Goal: Task Accomplishment & Management: Complete application form

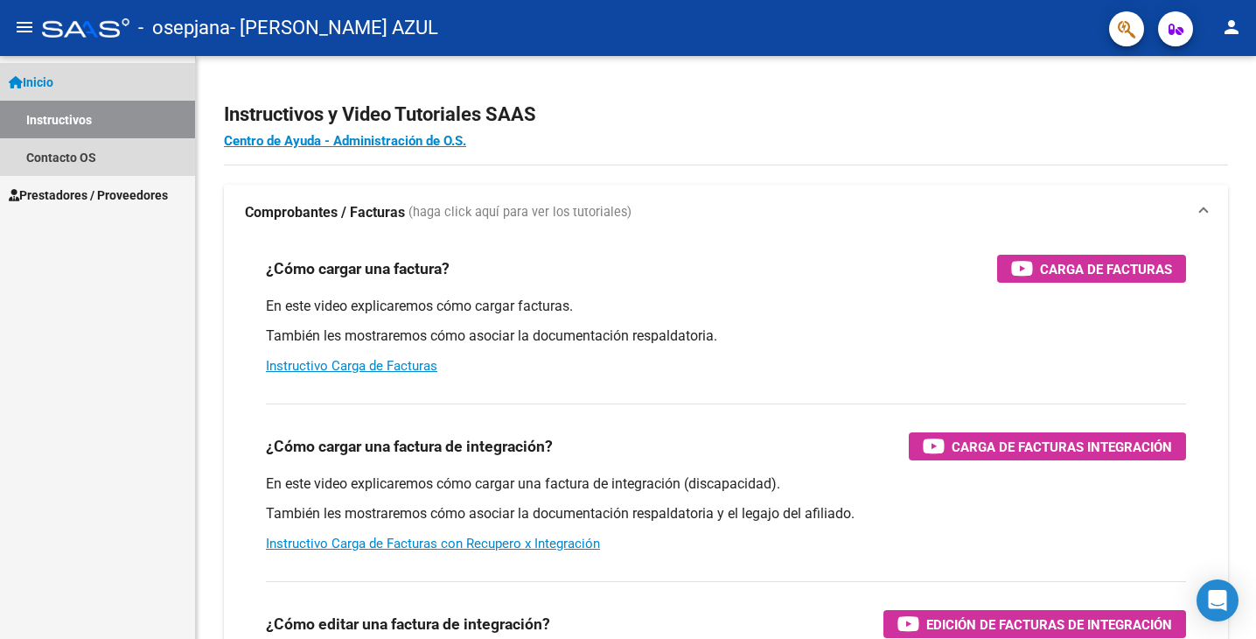
click at [99, 115] on link "Instructivos" at bounding box center [97, 120] width 195 height 38
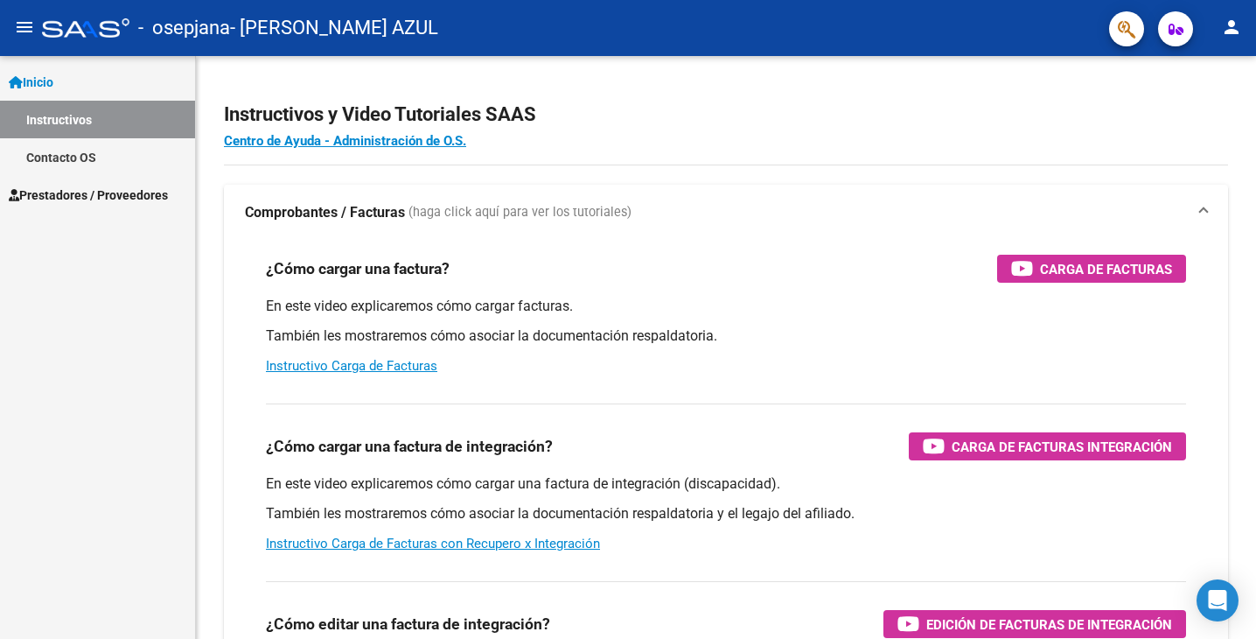
click at [54, 120] on link "Instructivos" at bounding box center [97, 120] width 195 height 38
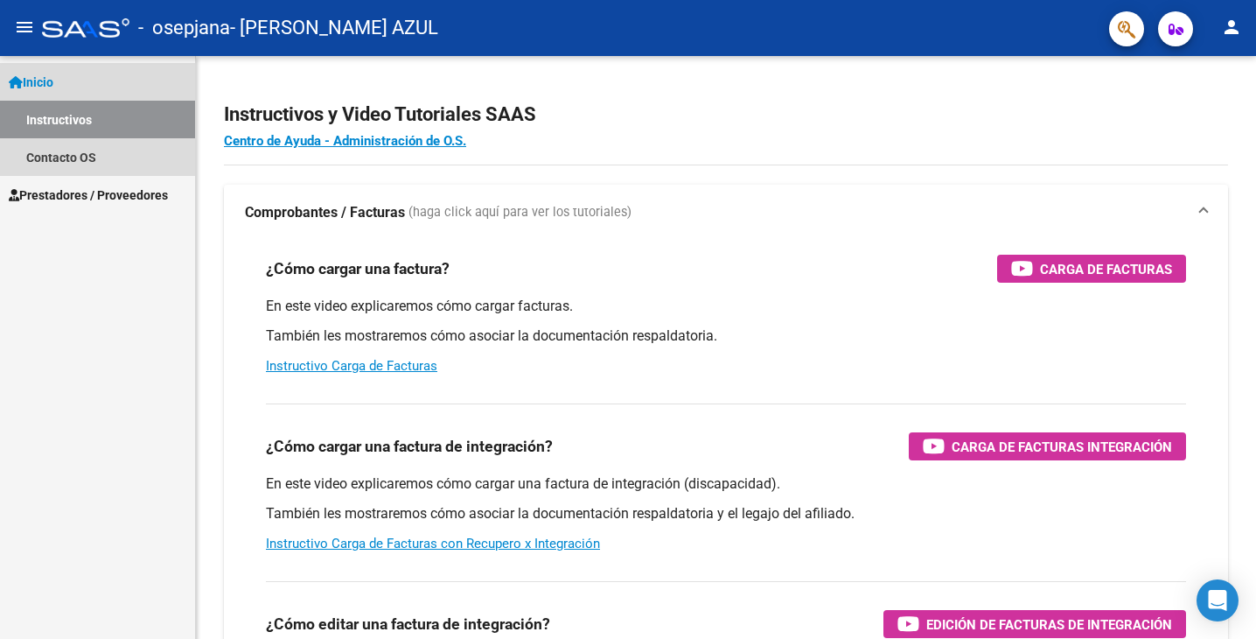
click at [45, 73] on span "Inicio" at bounding box center [31, 82] width 45 height 19
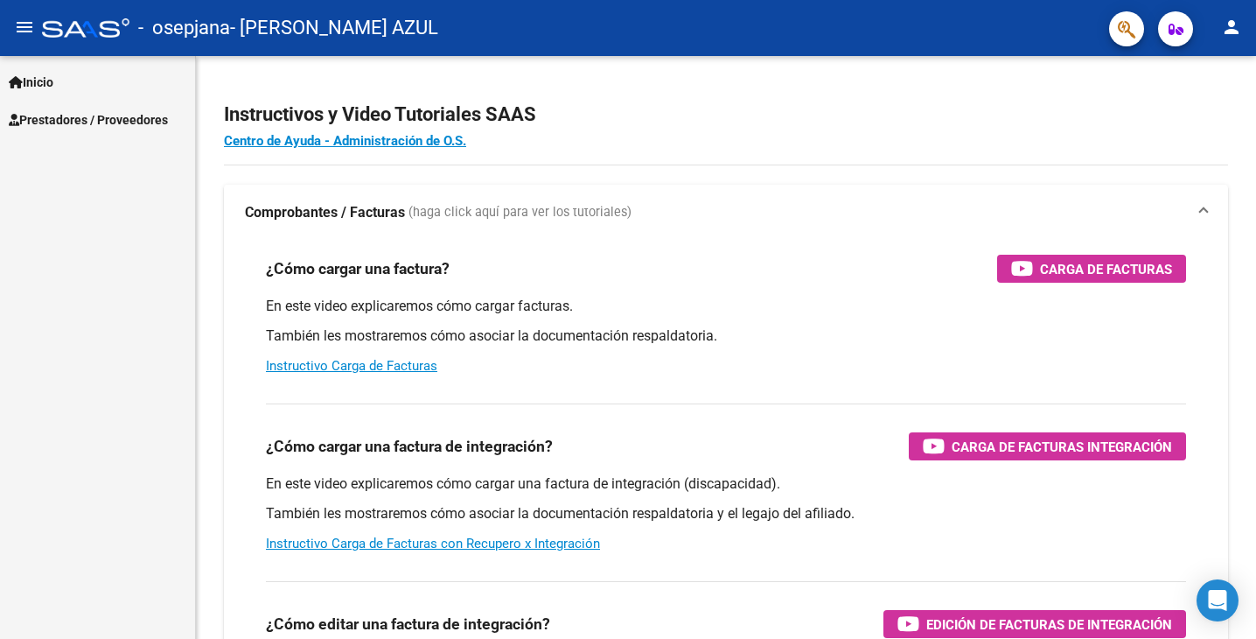
click at [52, 81] on span "Inicio" at bounding box center [31, 82] width 45 height 19
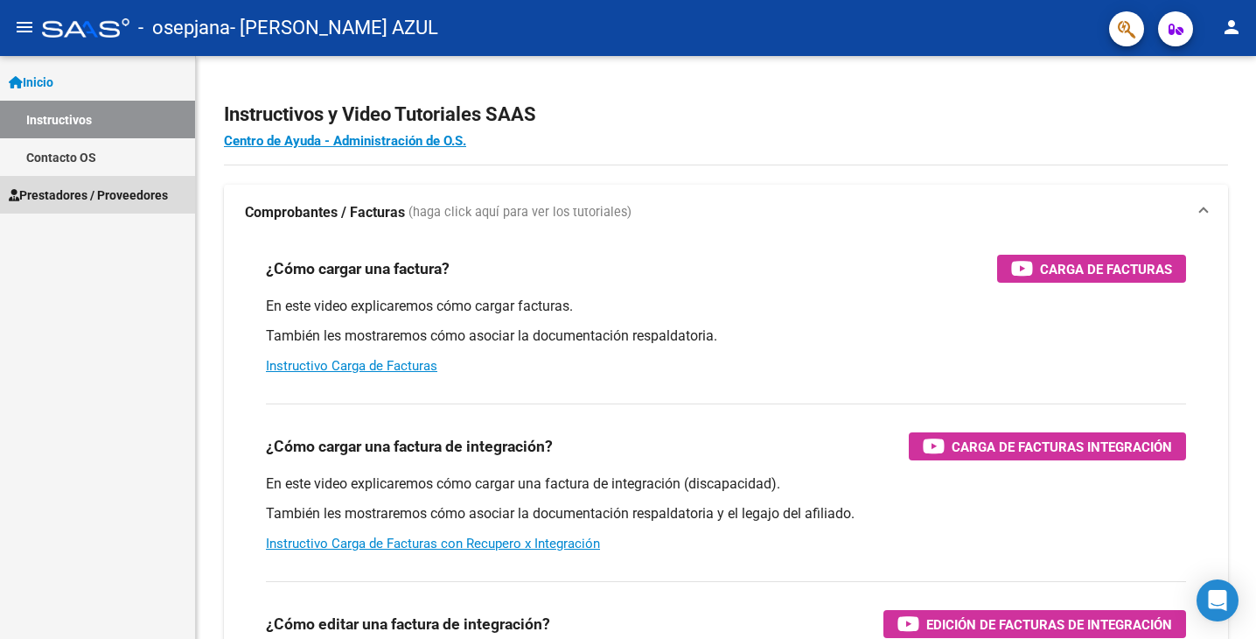
click at [86, 179] on link "Prestadores / Proveedores" at bounding box center [97, 195] width 195 height 38
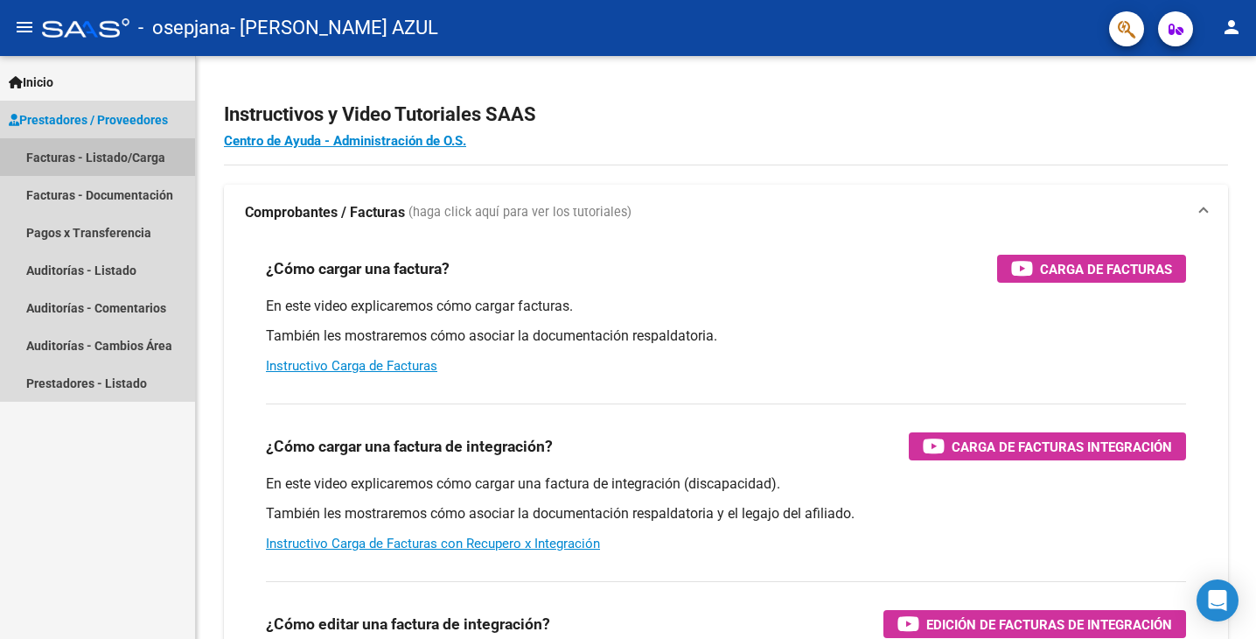
click at [96, 155] on link "Facturas - Listado/Carga" at bounding box center [97, 157] width 195 height 38
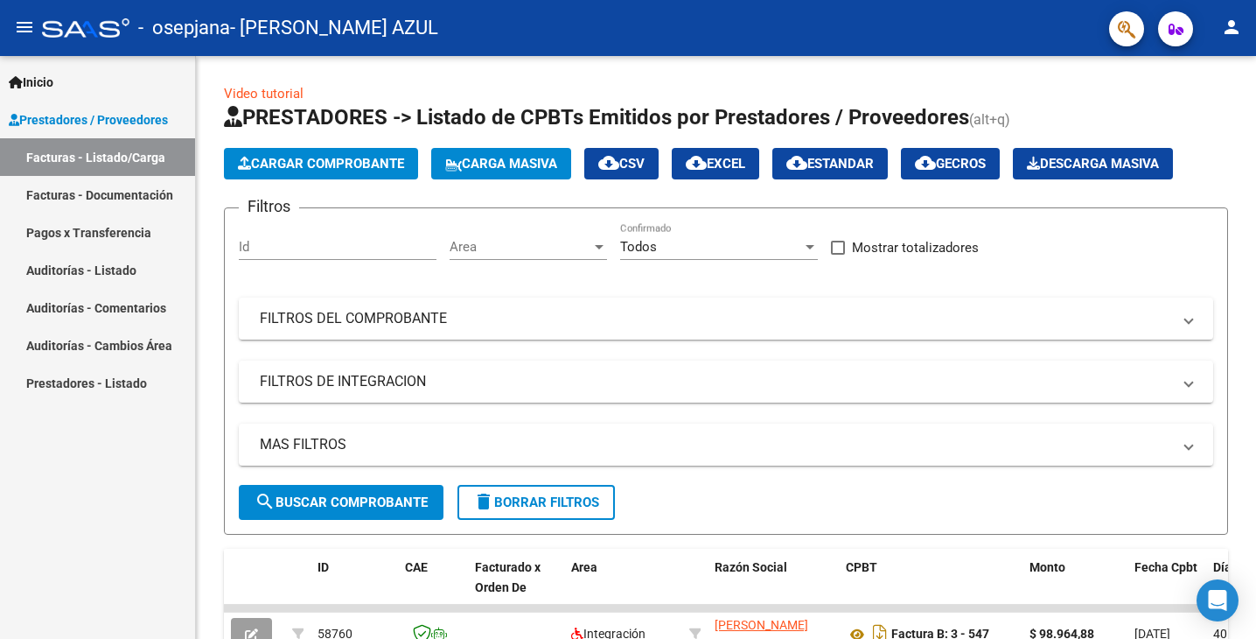
click at [388, 164] on span "Cargar Comprobante" at bounding box center [321, 164] width 166 height 16
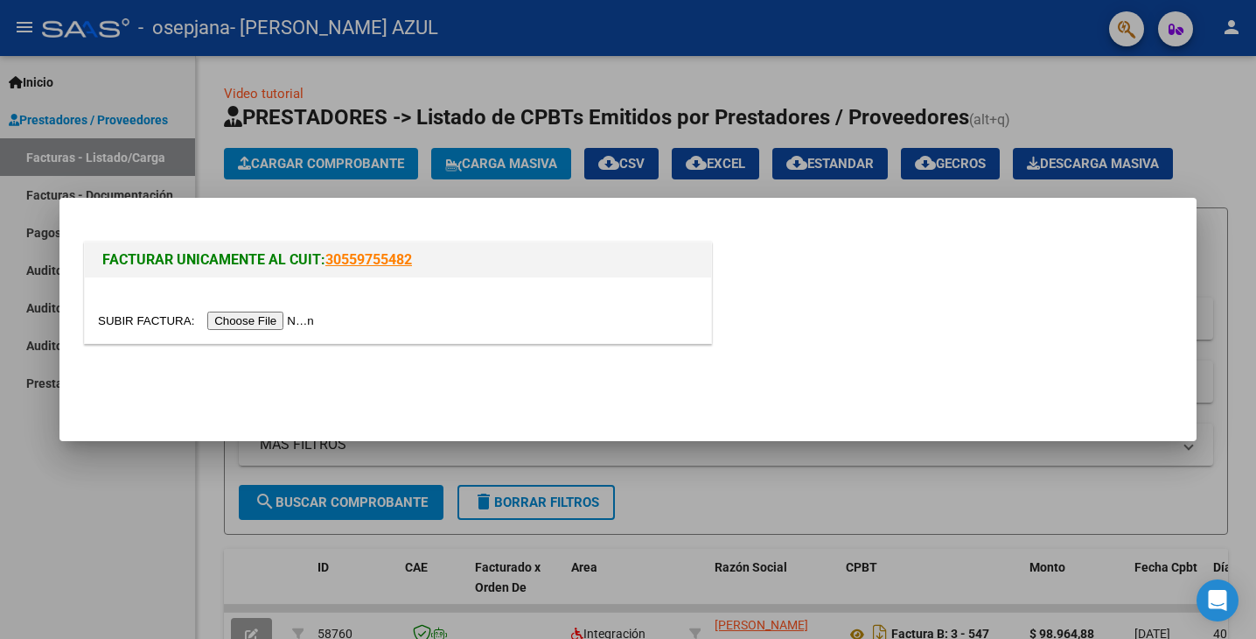
click at [286, 321] on input "file" at bounding box center [208, 320] width 221 height 18
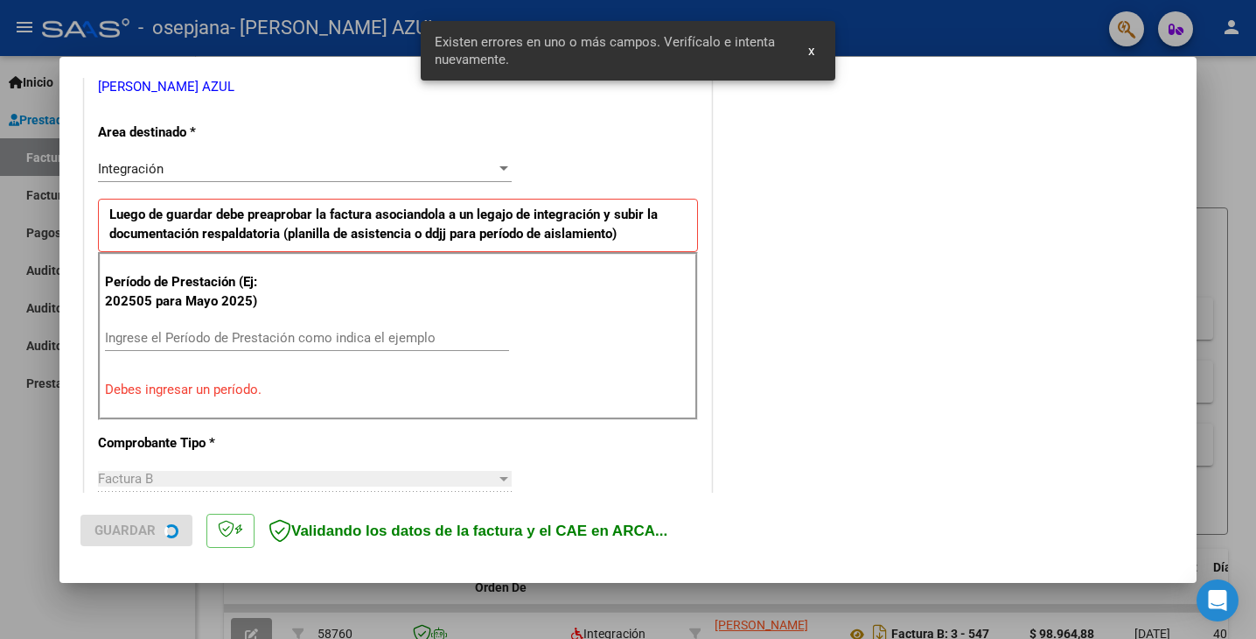
scroll to position [400, 0]
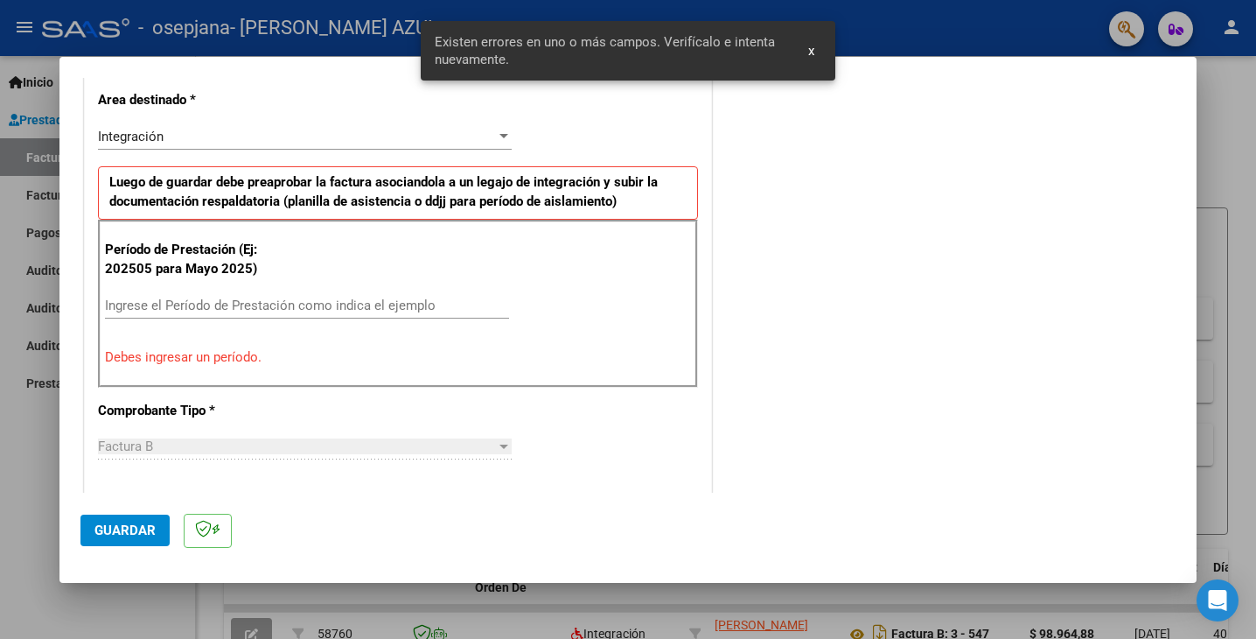
click at [314, 293] on div "Ingrese el Período de Prestación como indica el ejemplo" at bounding box center [307, 305] width 404 height 26
click at [439, 301] on input "Ingrese el Período de Prestación como indica el ejemplo" at bounding box center [307, 305] width 404 height 16
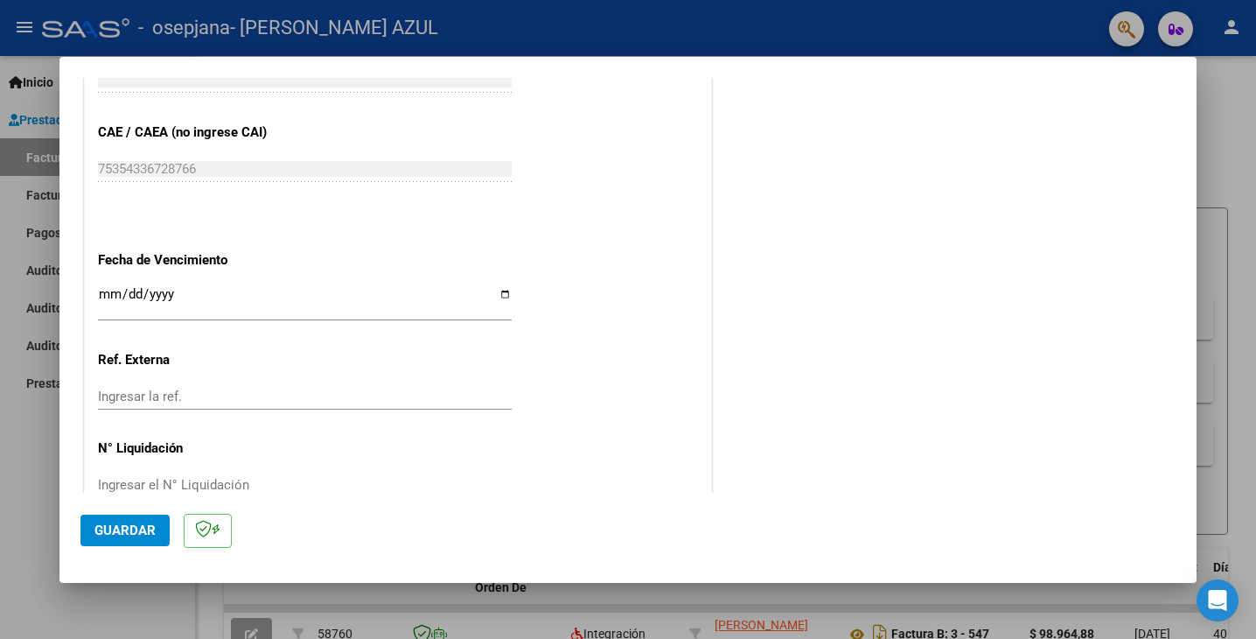
scroll to position [1122, 0]
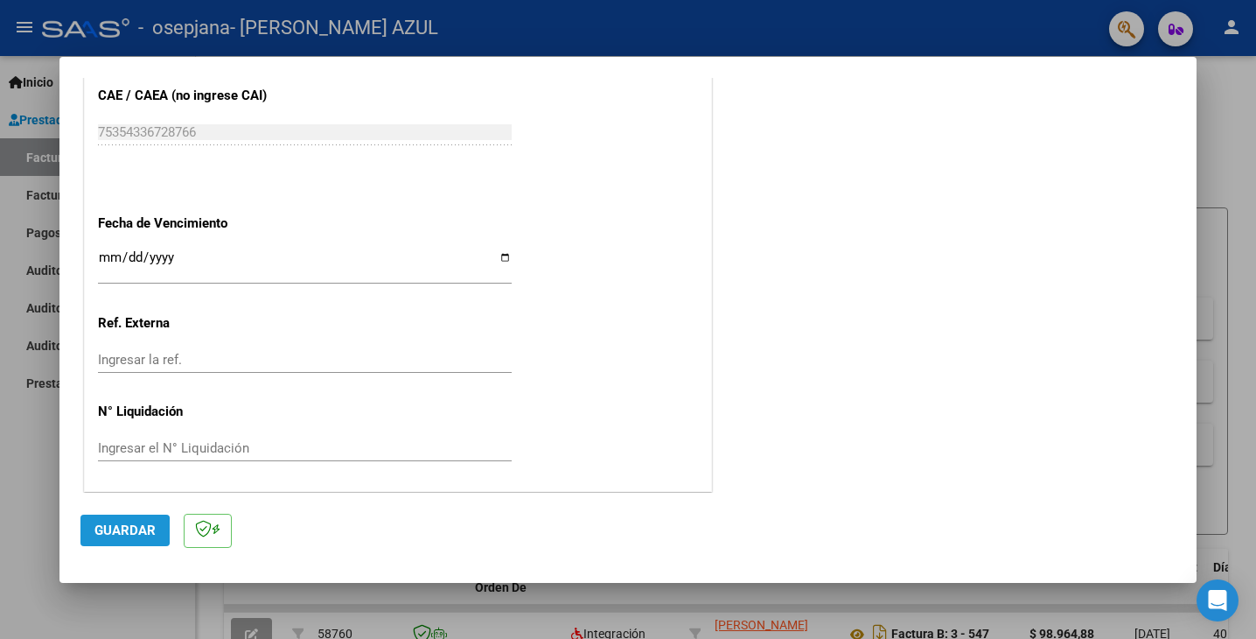
type input "202508"
click at [108, 530] on span "Guardar" at bounding box center [124, 530] width 61 height 16
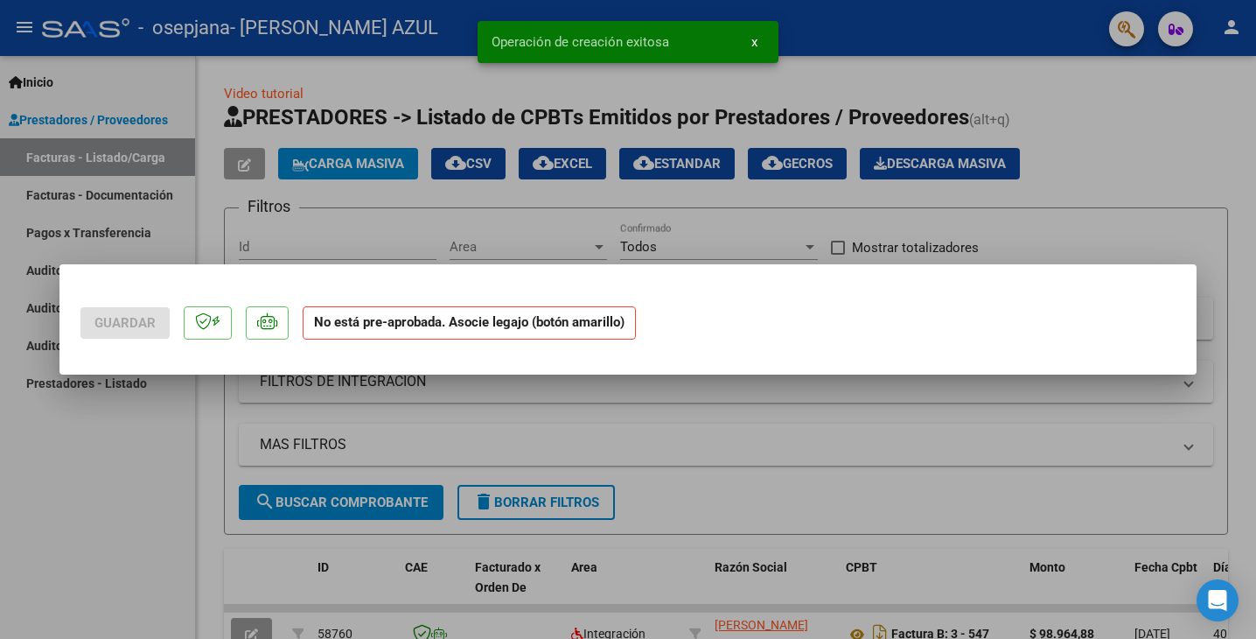
scroll to position [0, 0]
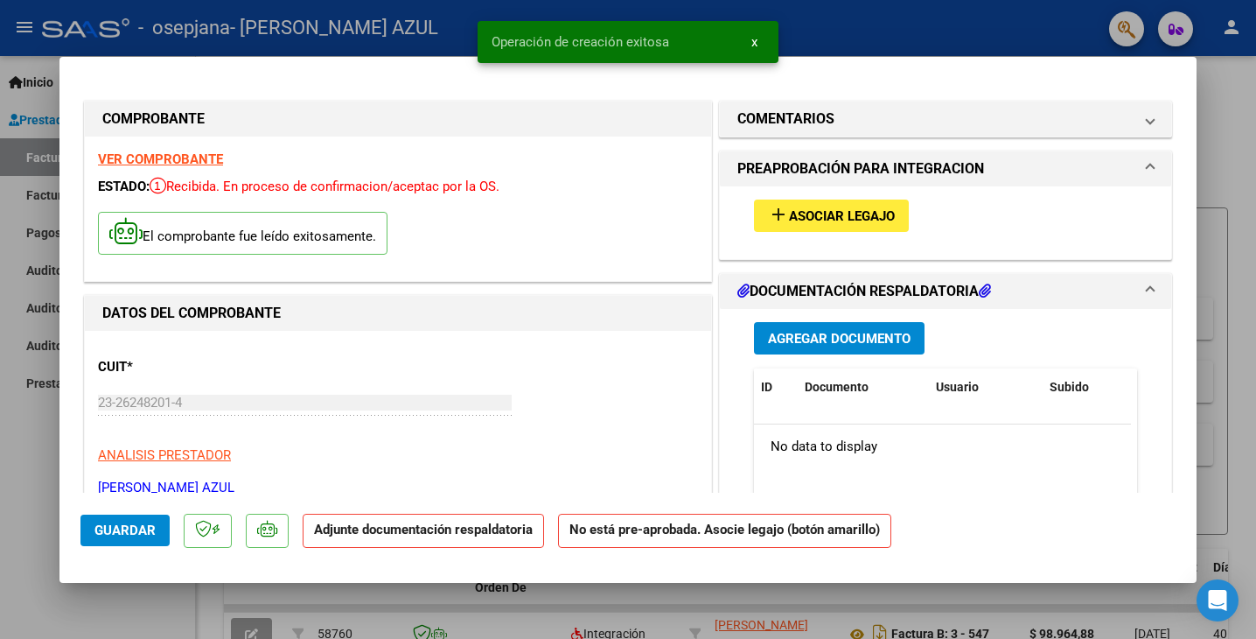
click at [828, 226] on button "add Asociar Legajo" at bounding box center [831, 215] width 155 height 32
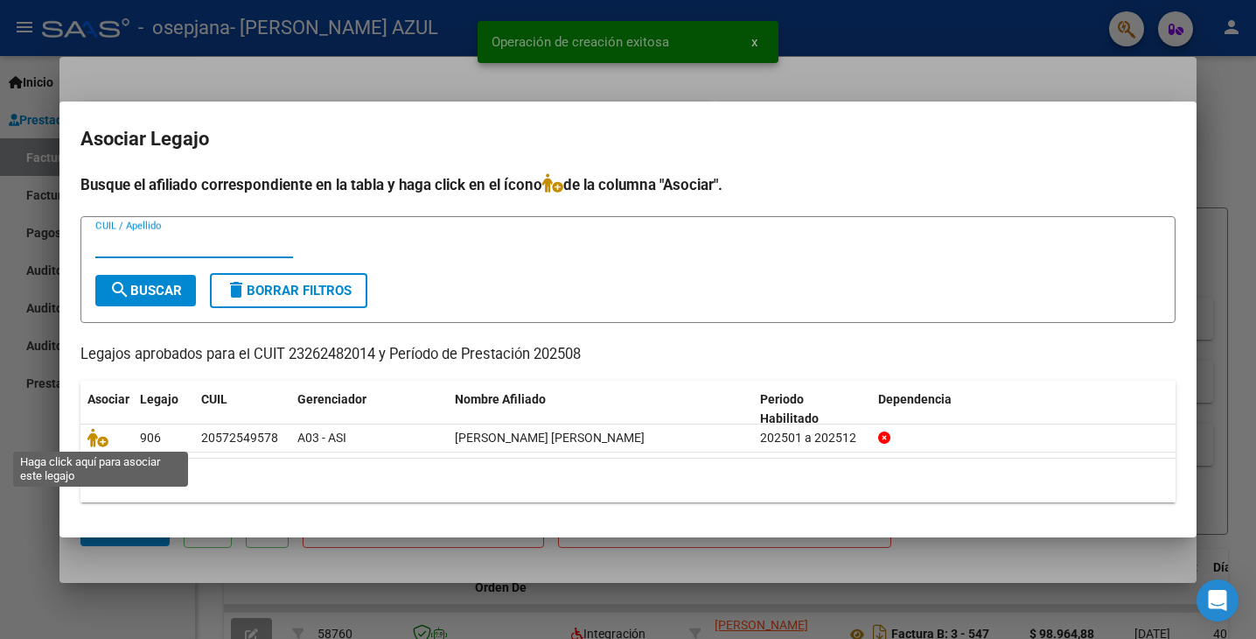
click at [95, 433] on icon at bounding box center [97, 437] width 21 height 19
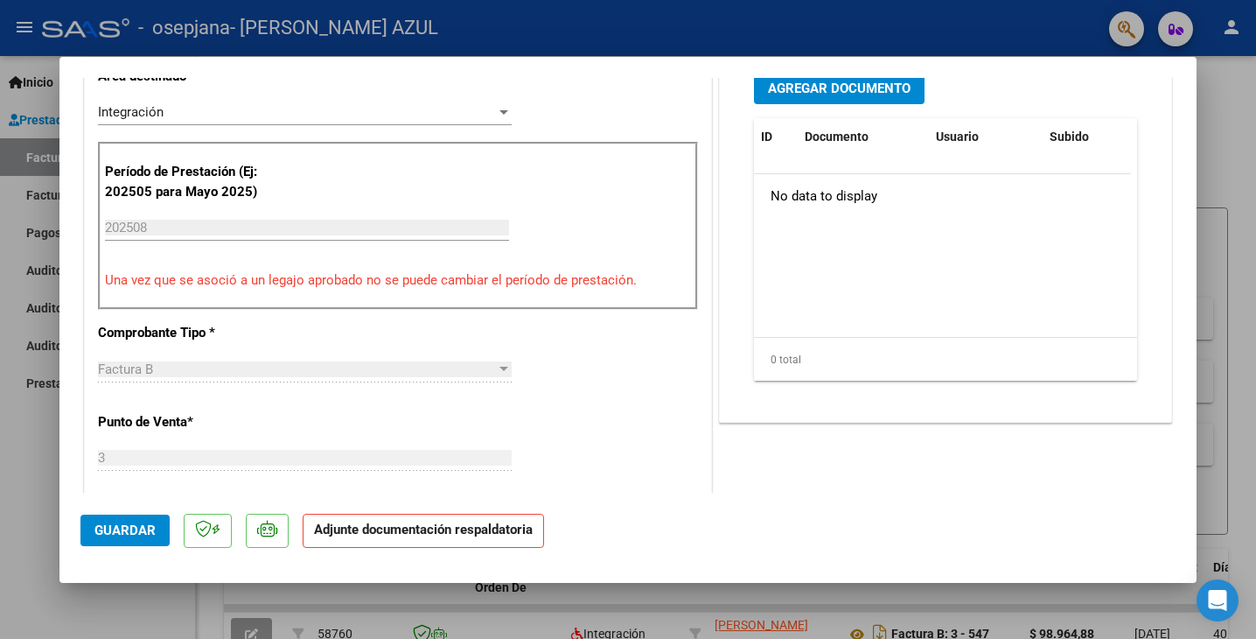
scroll to position [458, 0]
click at [855, 89] on span "Agregar Documento" at bounding box center [839, 88] width 143 height 16
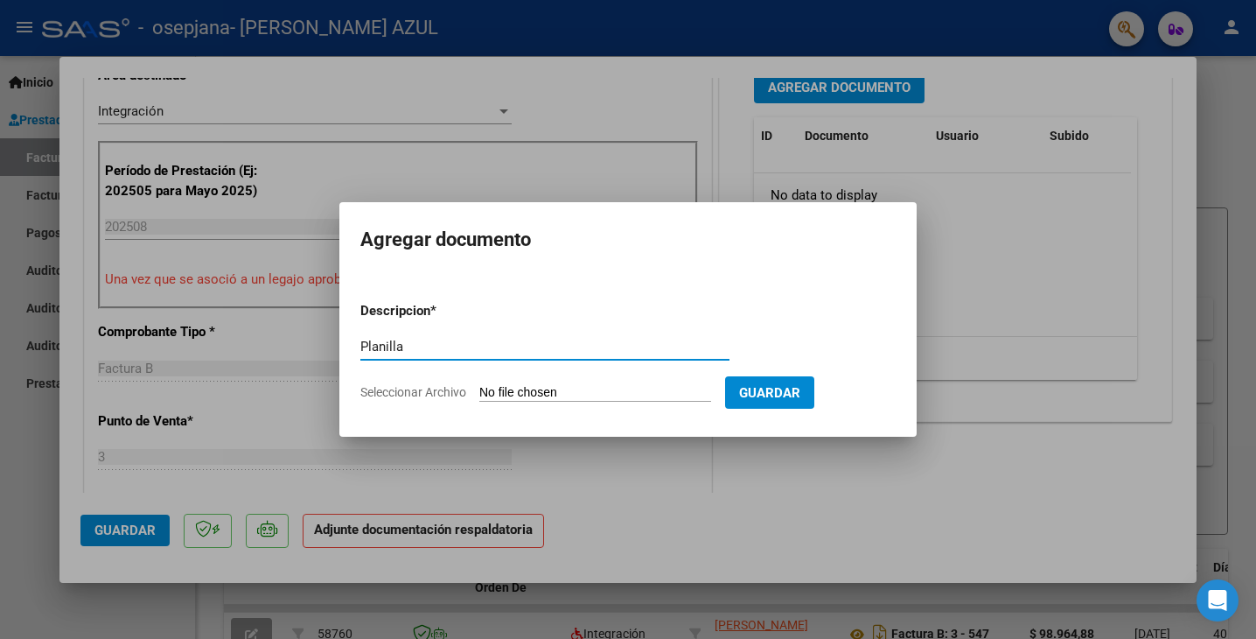
type input "Planilla"
click at [646, 388] on input "Seleccionar Archivo" at bounding box center [595, 393] width 232 height 17
type input "C:\fakepath\gorosito.pdf"
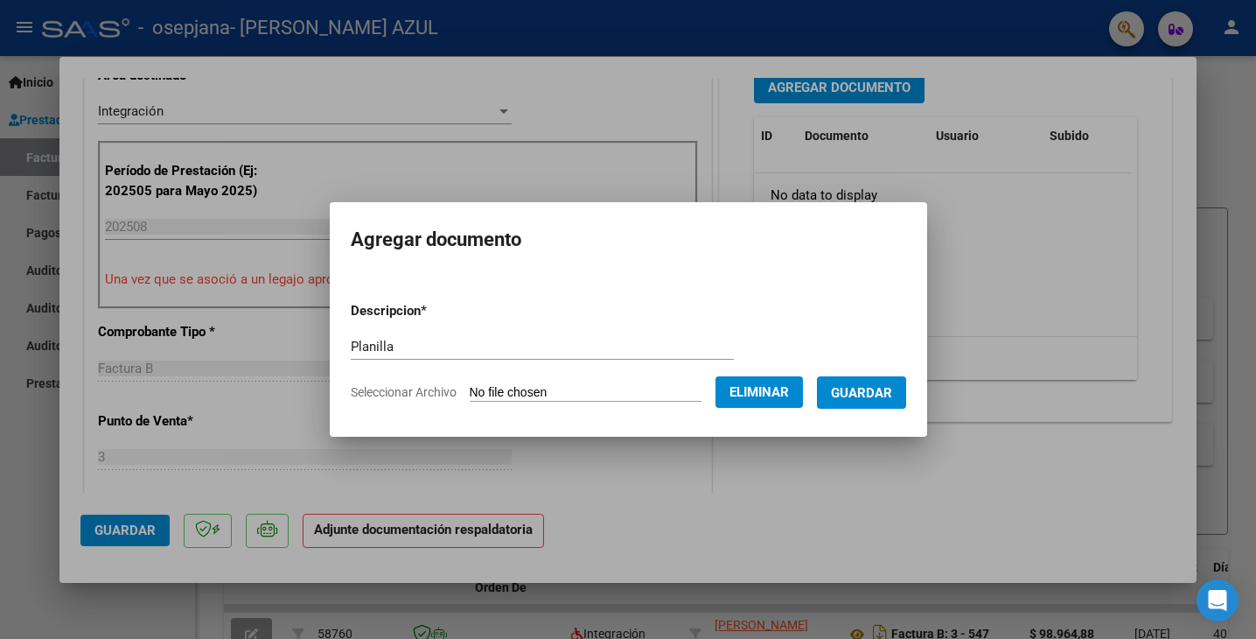
click at [882, 405] on button "Guardar" at bounding box center [861, 392] width 89 height 32
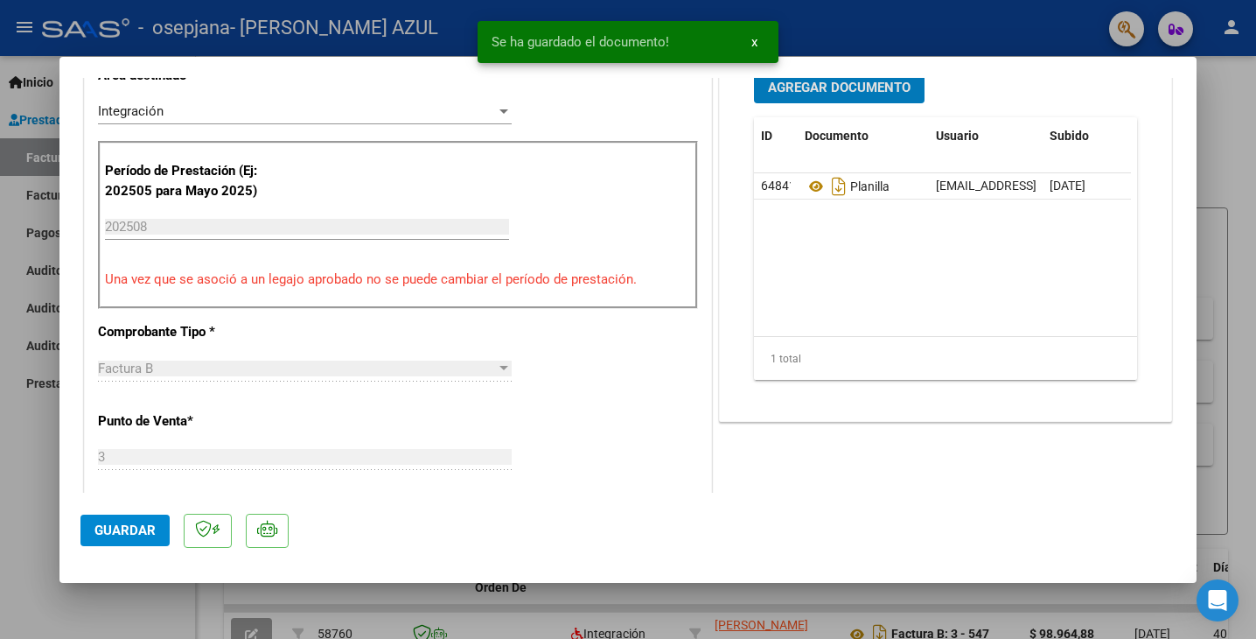
scroll to position [451, 0]
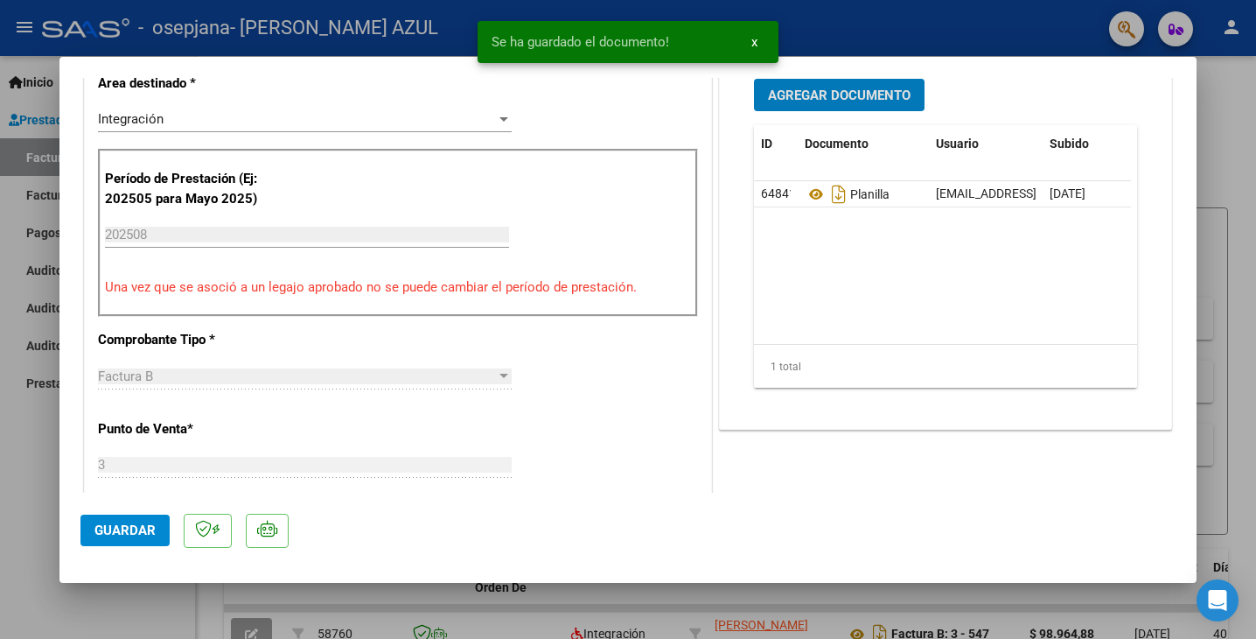
click at [890, 87] on span "Agregar Documento" at bounding box center [839, 95] width 143 height 16
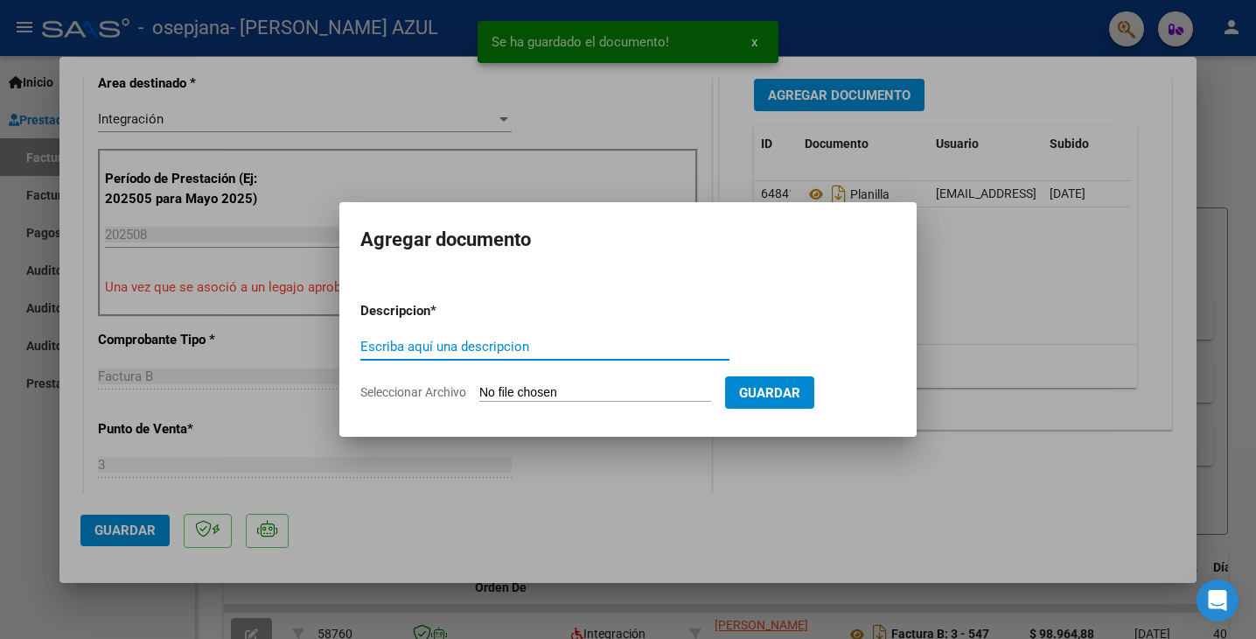
click at [597, 334] on div "Escriba aquí una descripcion" at bounding box center [544, 346] width 369 height 26
click at [594, 315] on form "Descripcion * Escriba aquí una descripcion Seleccionar Archivo Guardar" at bounding box center [627, 352] width 535 height 128
click at [588, 343] on input "Escriba aquí una descripcion" at bounding box center [544, 347] width 369 height 16
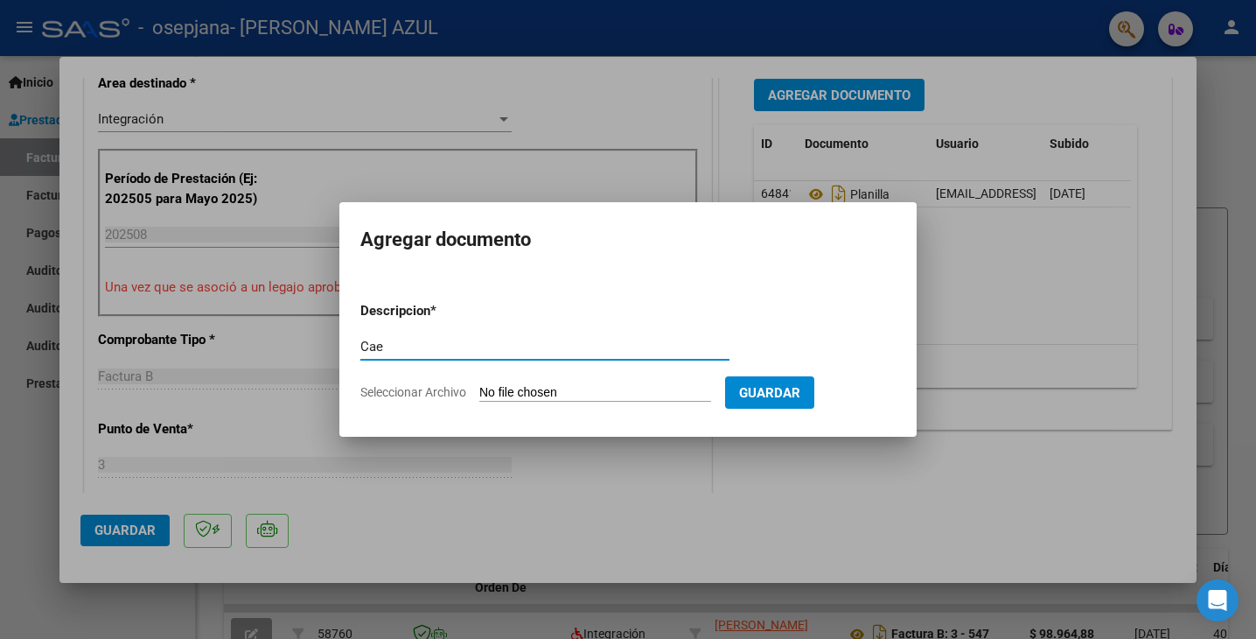
type input "Cae"
click at [623, 388] on input "Seleccionar Archivo" at bounding box center [595, 393] width 232 height 17
type input "C:\fakepath\Cae gorocito.pdf"
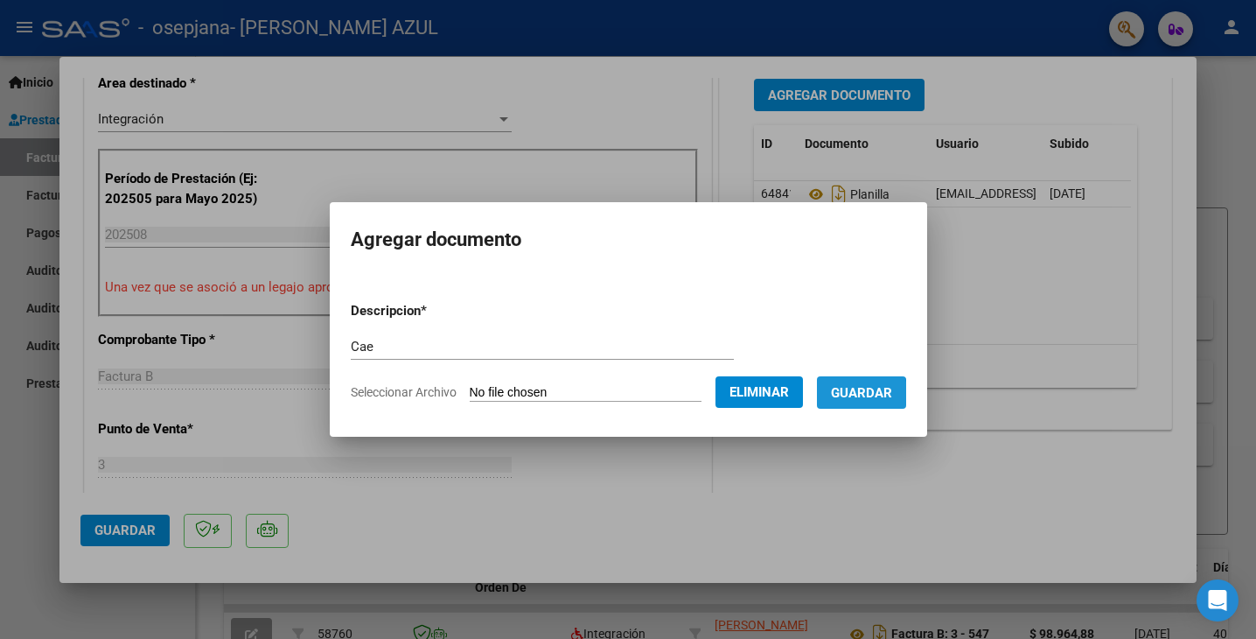
click at [861, 397] on span "Guardar" at bounding box center [861, 393] width 61 height 16
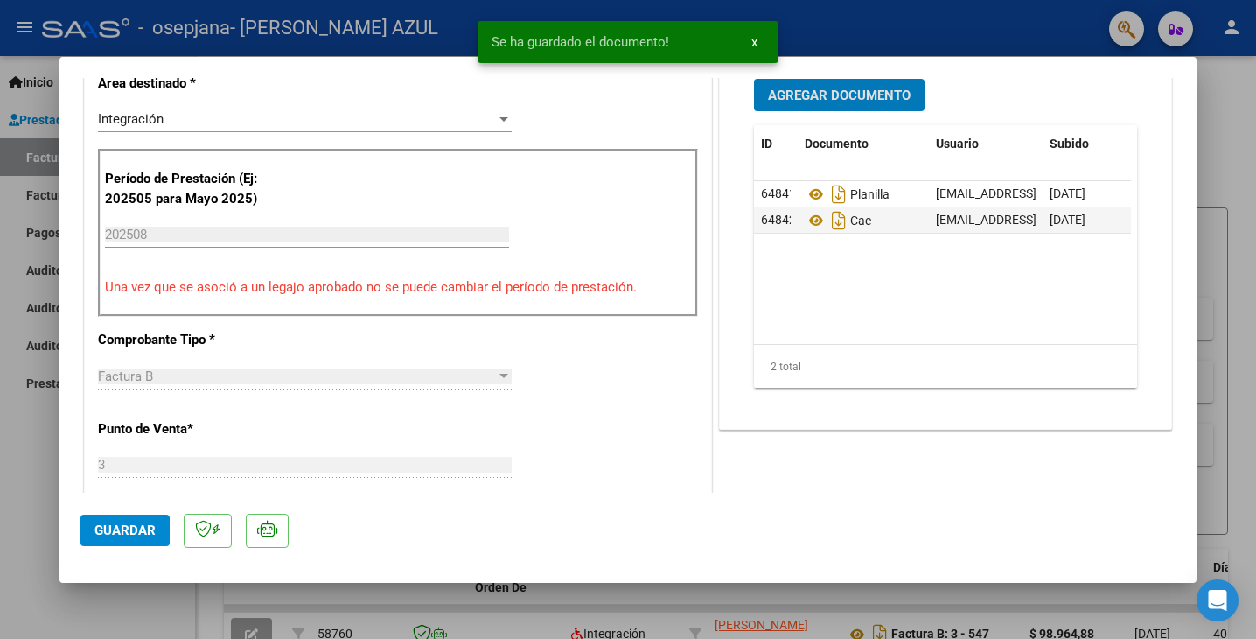
click at [129, 532] on span "Guardar" at bounding box center [124, 530] width 61 height 16
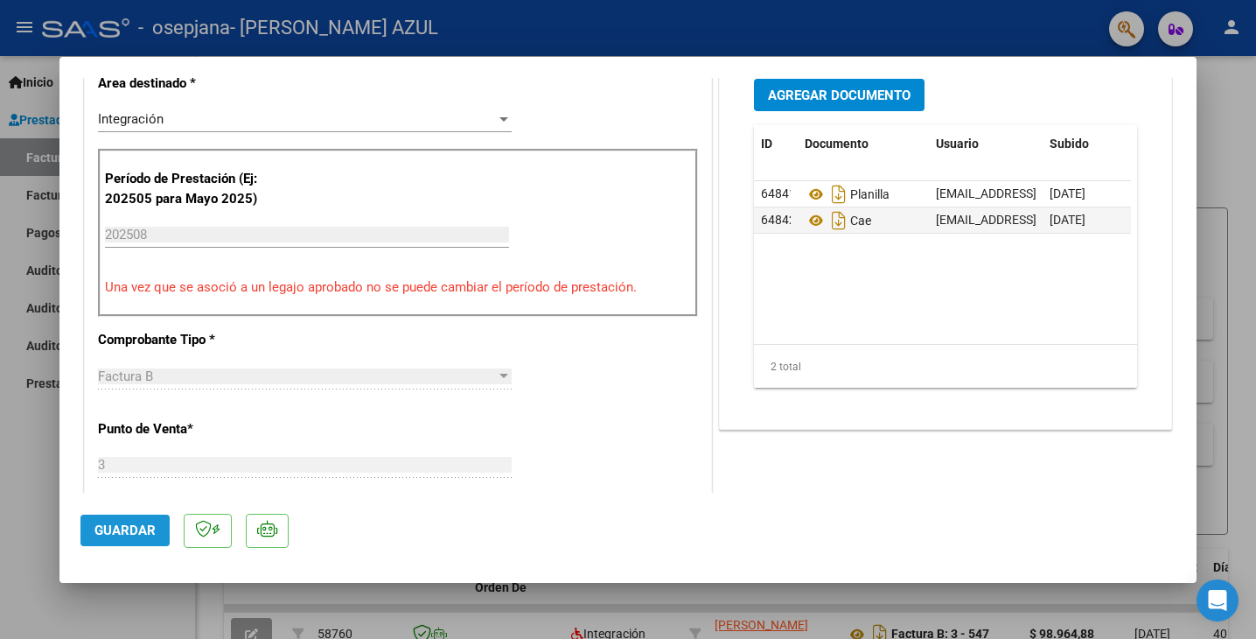
click at [129, 532] on span "Guardar" at bounding box center [124, 530] width 61 height 16
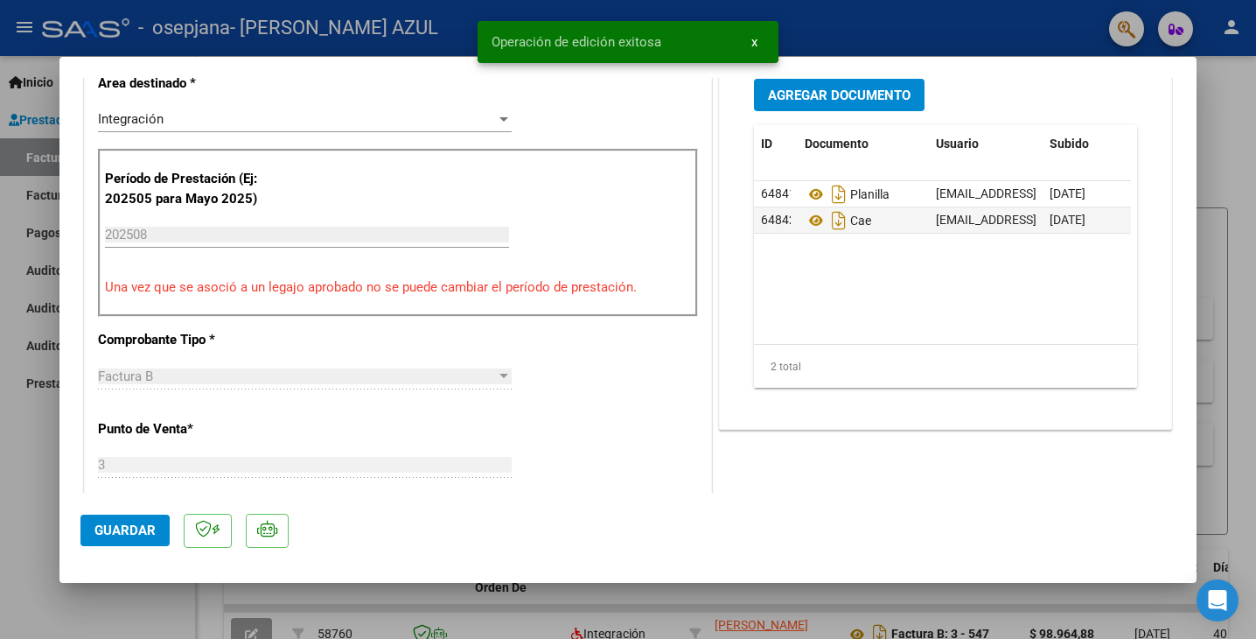
click at [1221, 109] on div at bounding box center [628, 319] width 1256 height 639
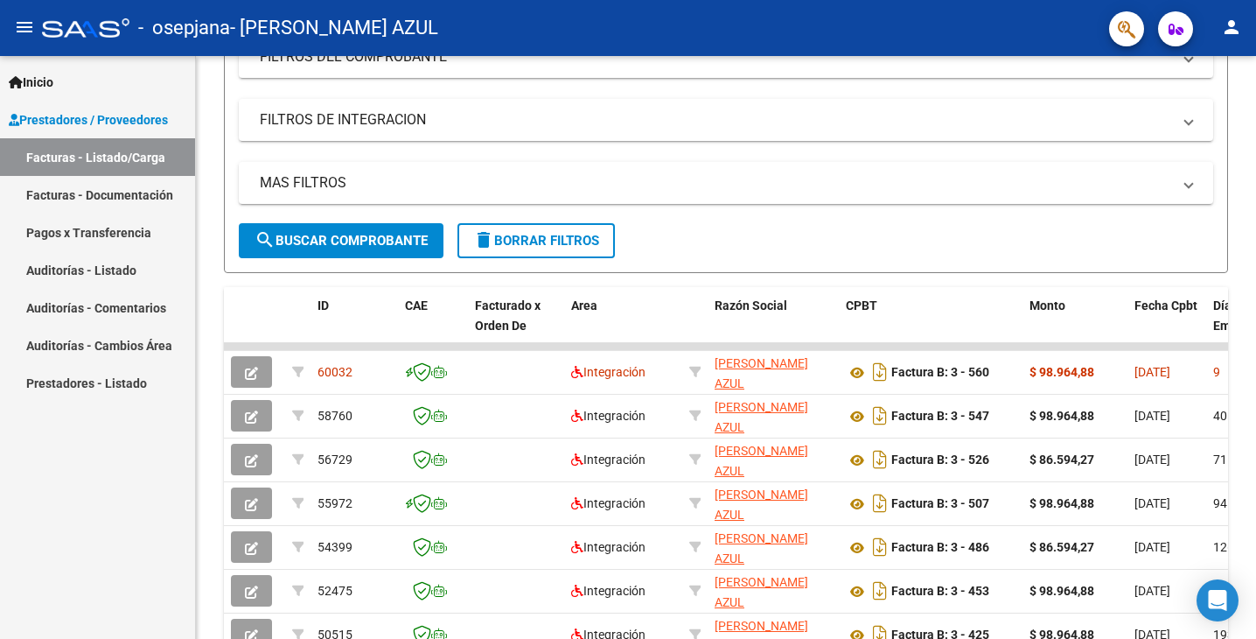
scroll to position [279, 0]
